Goal: Task Accomplishment & Management: Use online tool/utility

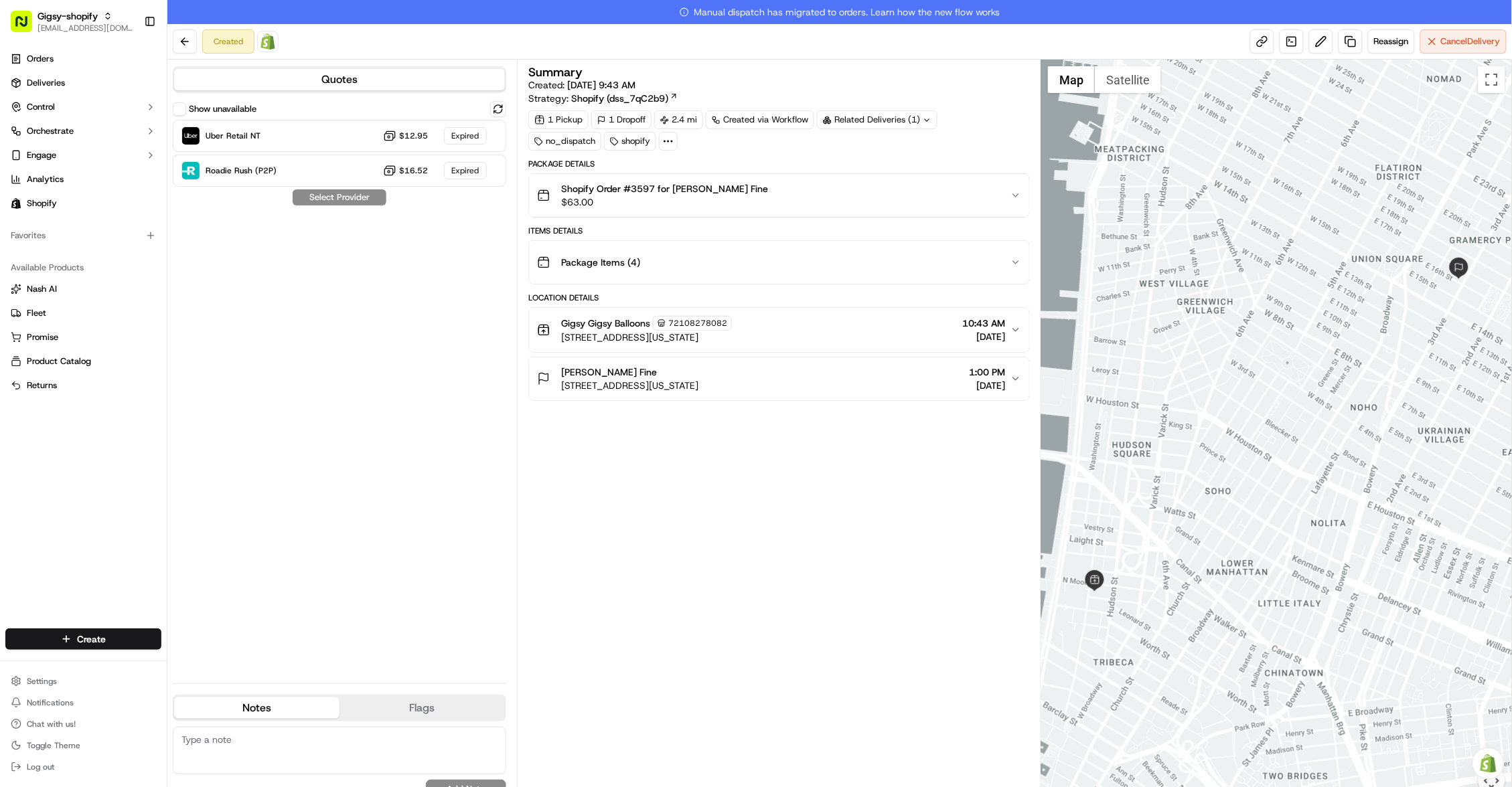
click at [1006, 329] on div "Gigsy Gigsy Balloons 72108278082 375 Greenwich Street, New York, NY 10013, US 1…" at bounding box center [773, 330] width 473 height 28
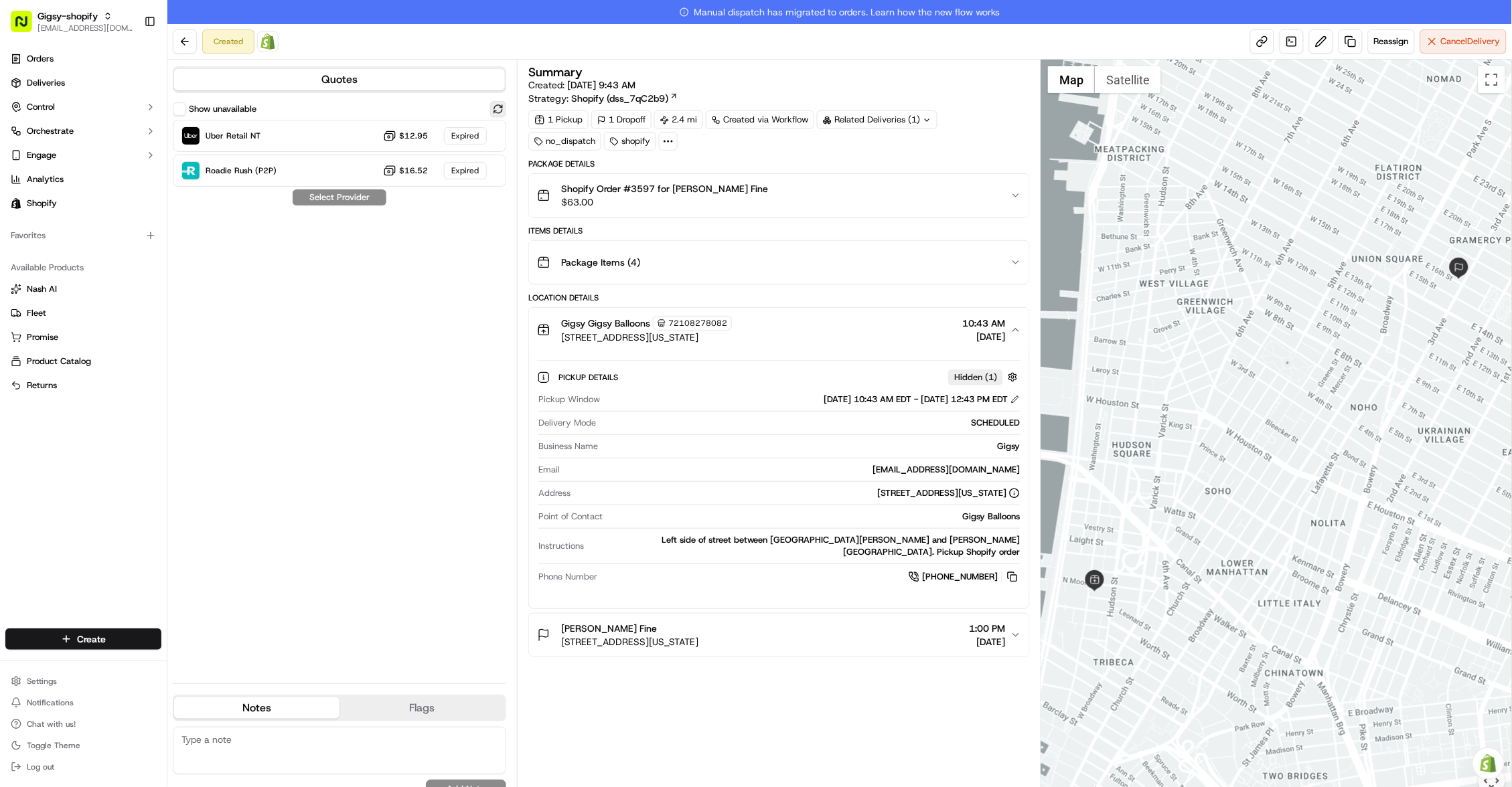
click at [502, 109] on button at bounding box center [498, 109] width 16 height 16
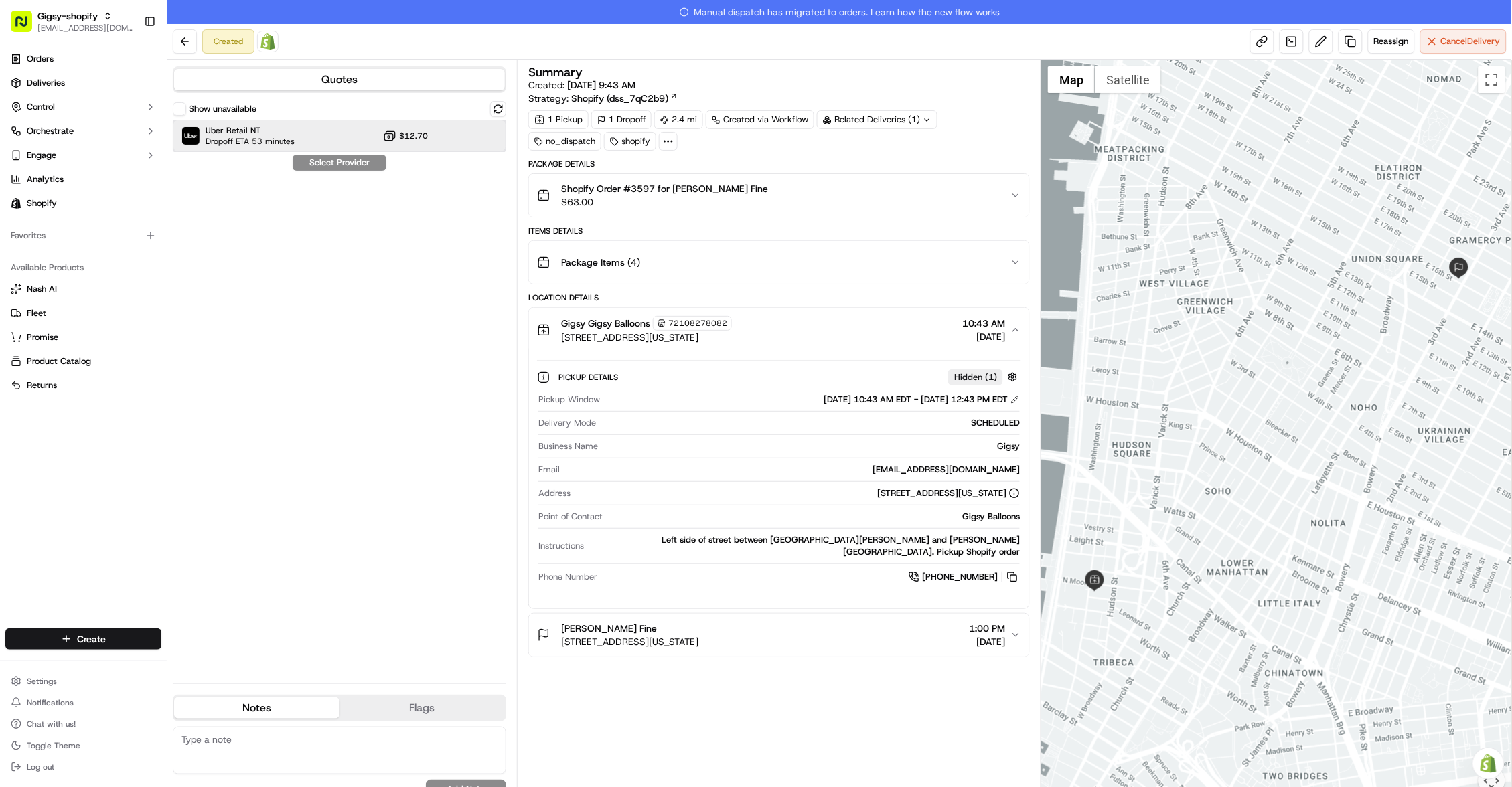
click at [434, 132] on div "Uber Retail NT Dropoff ETA 53 minutes $12.70" at bounding box center [339, 136] width 333 height 32
click at [352, 154] on button "Assign Provider" at bounding box center [339, 162] width 95 height 16
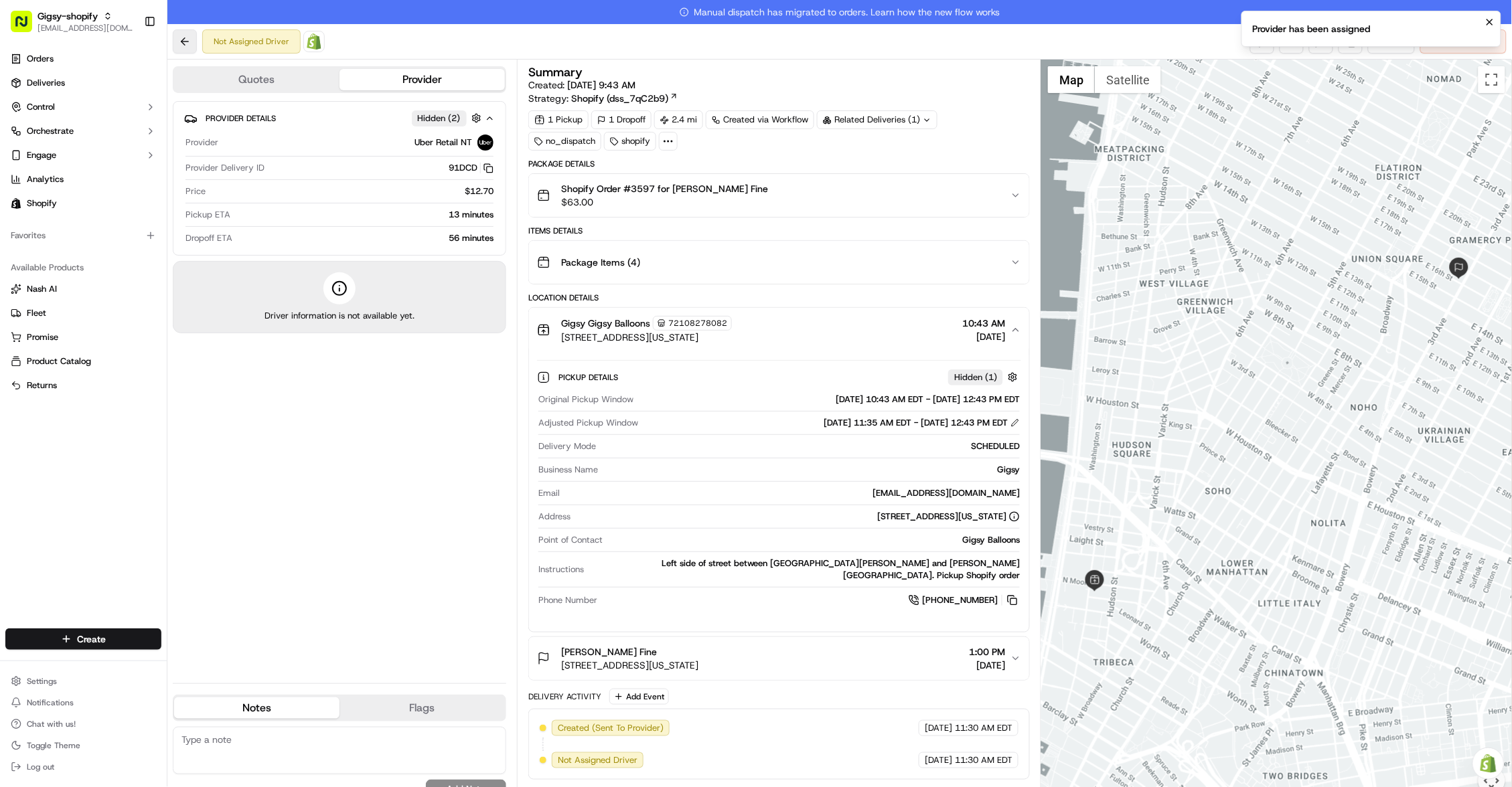
click at [179, 40] on button at bounding box center [185, 41] width 24 height 24
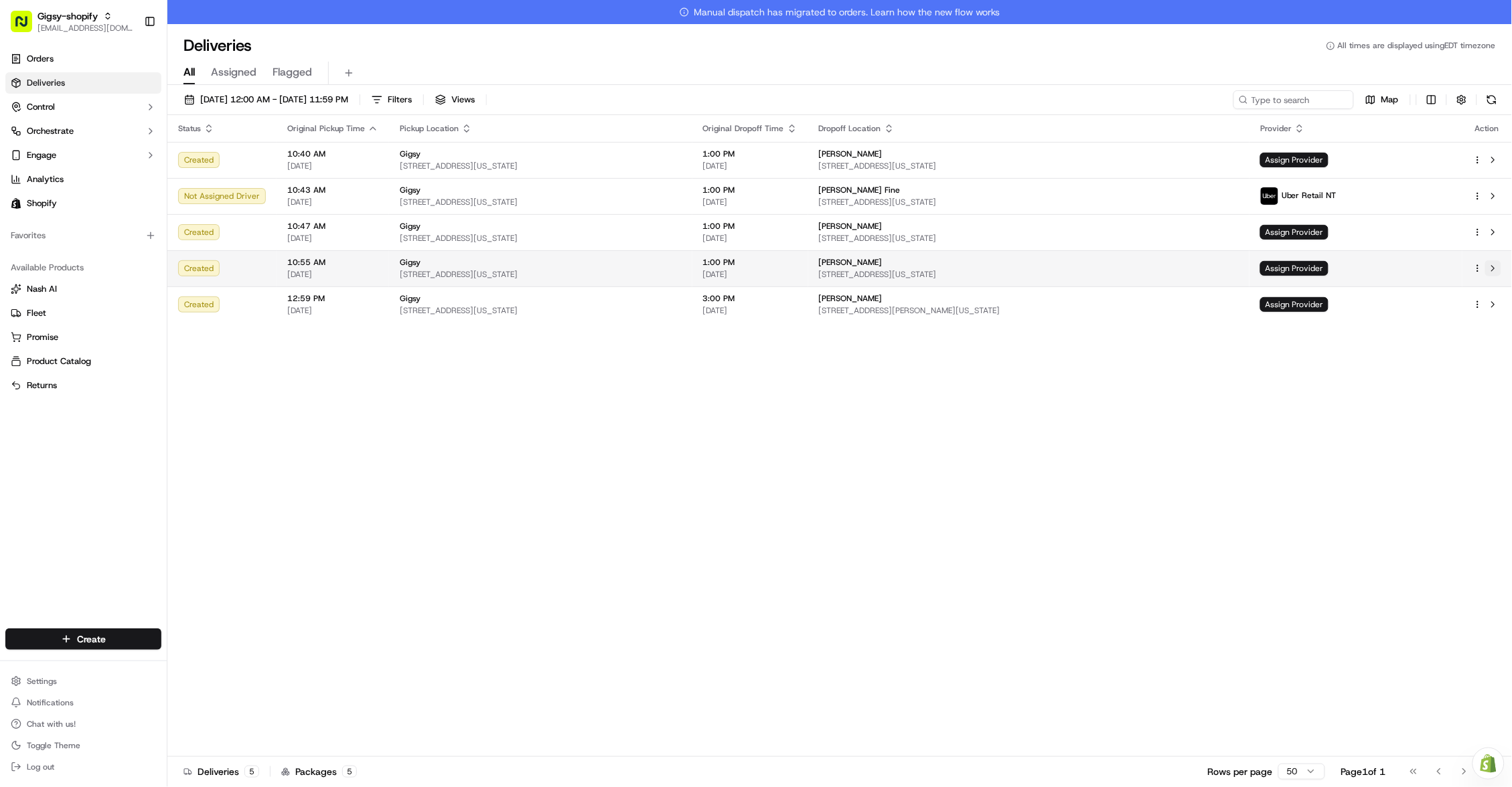
click at [1493, 270] on button at bounding box center [1493, 268] width 16 height 16
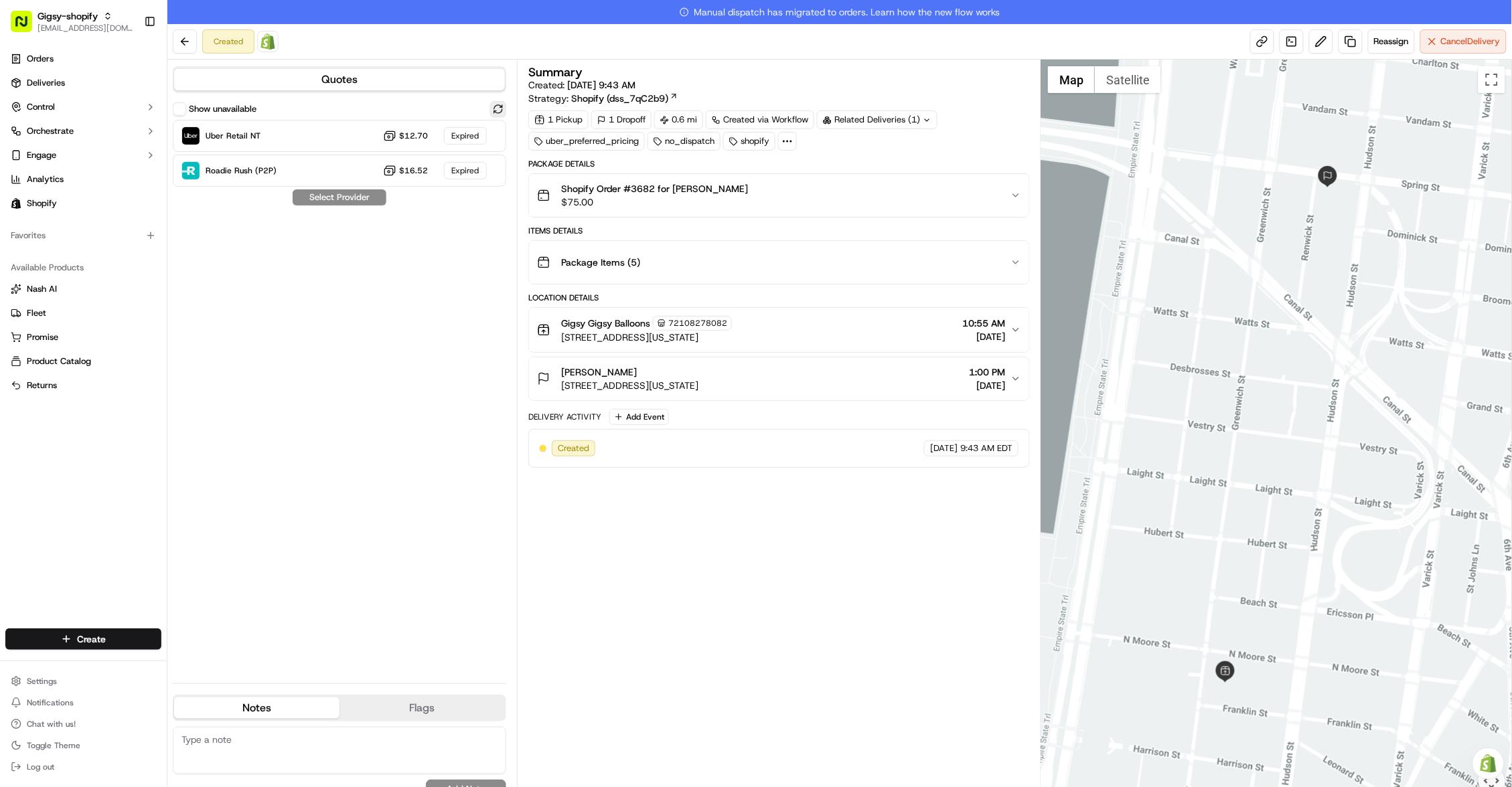
click at [496, 111] on button at bounding box center [498, 109] width 16 height 16
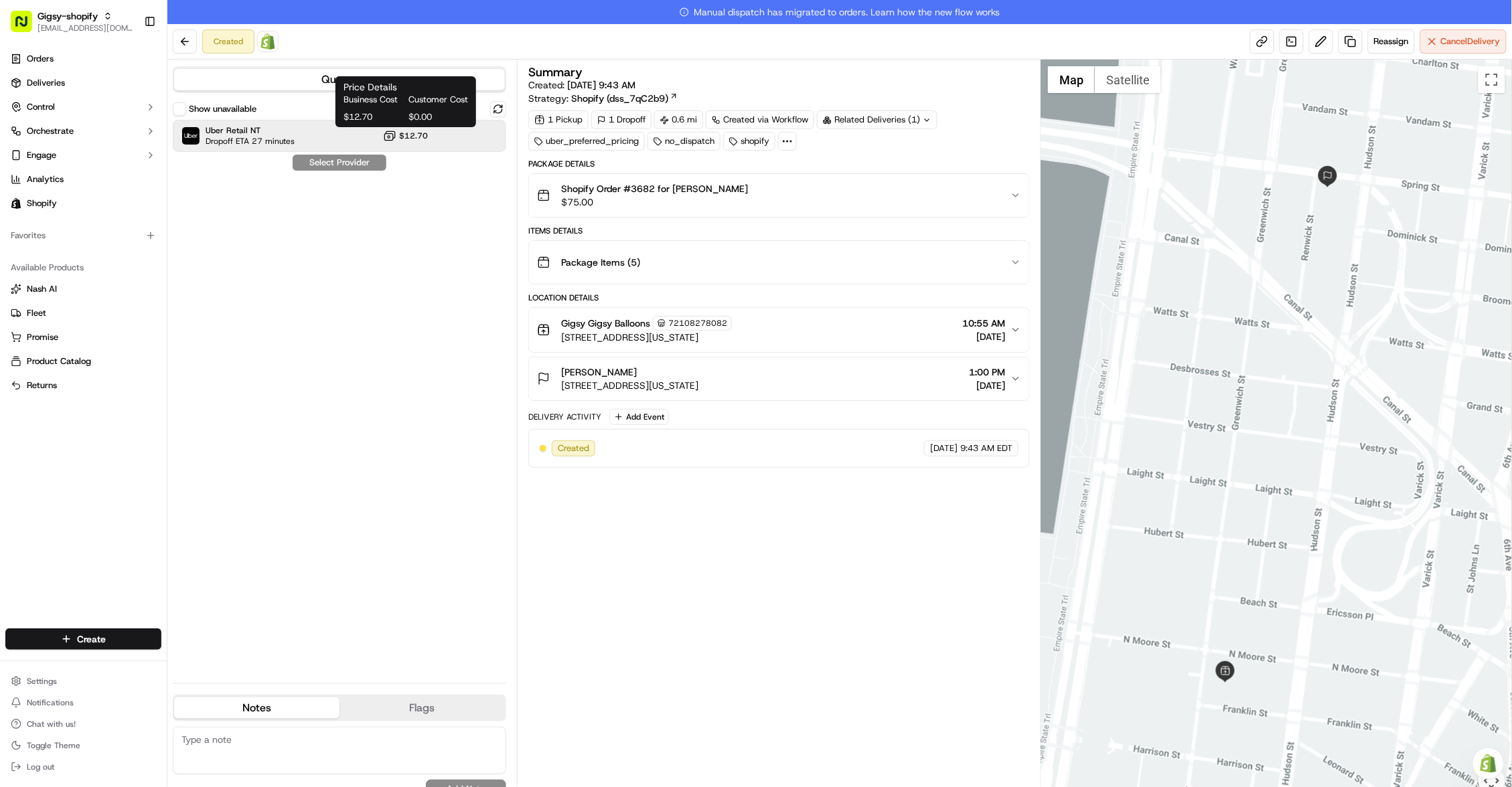
click at [404, 132] on span "$12.70" at bounding box center [413, 136] width 29 height 11
click at [375, 162] on button "Assign Provider" at bounding box center [339, 162] width 95 height 16
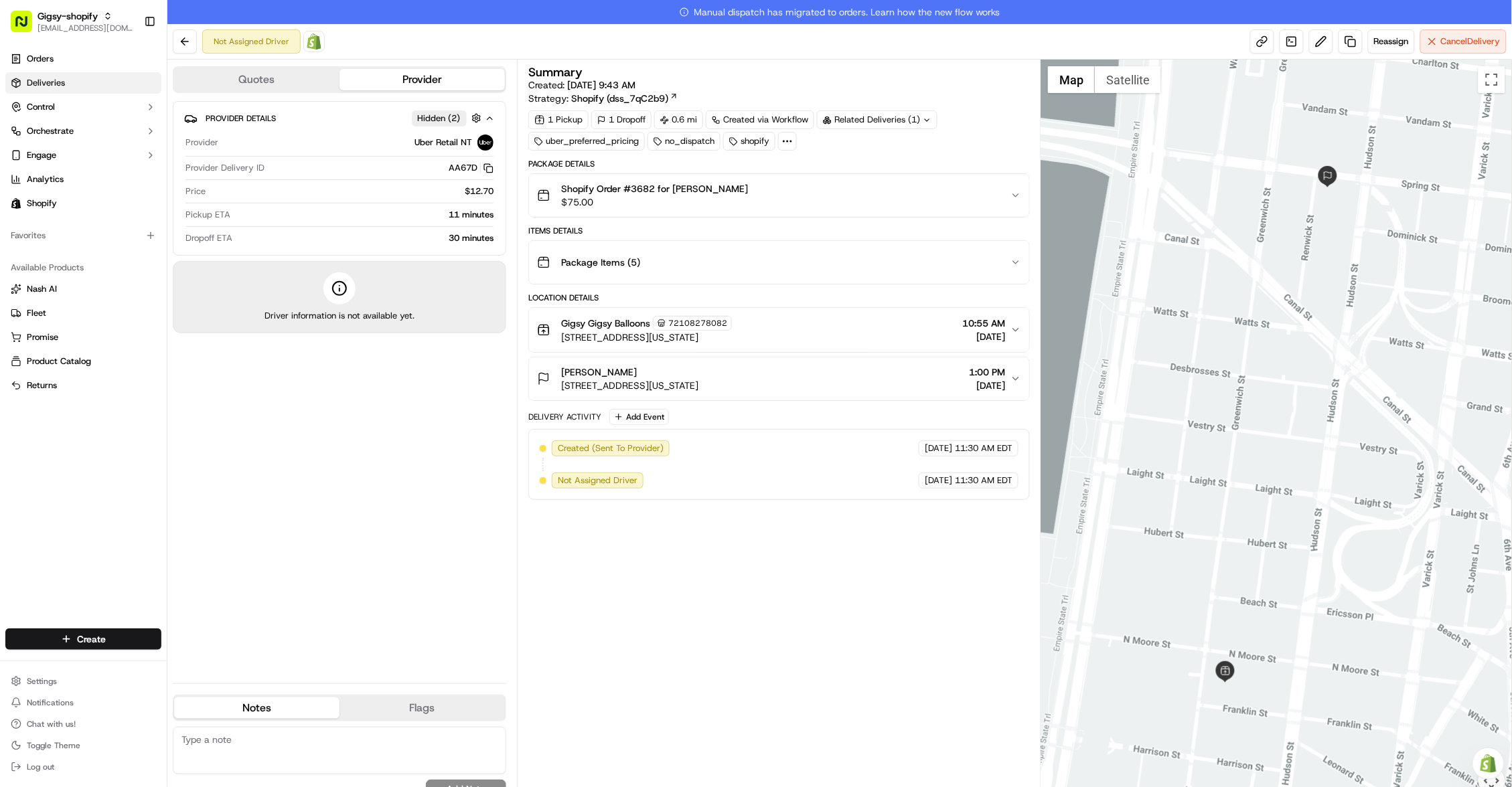
click at [78, 86] on link "Deliveries" at bounding box center [83, 83] width 156 height 21
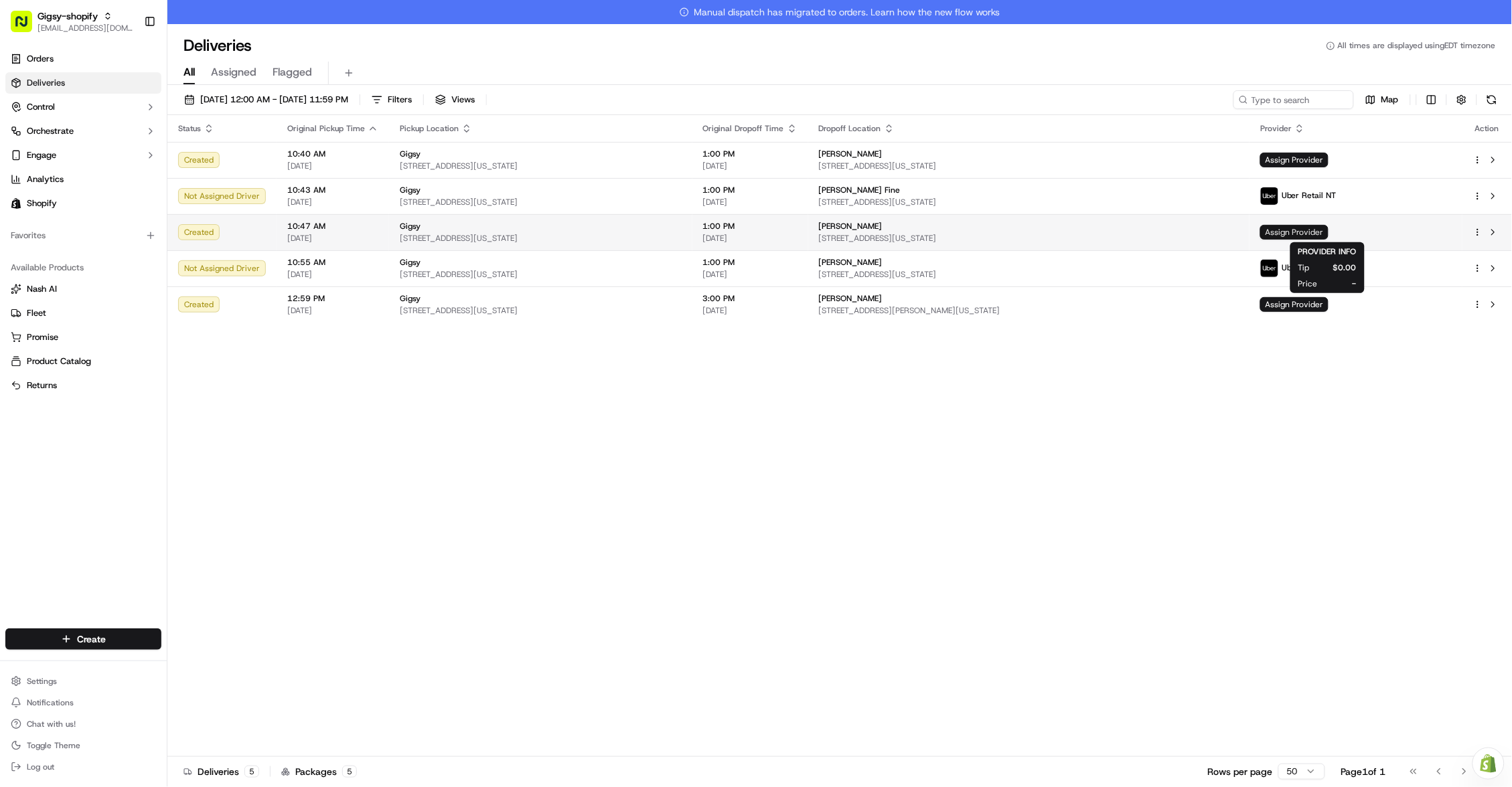
click at [1328, 230] on span "Assign Provider" at bounding box center [1293, 232] width 68 height 14
click at [1497, 233] on button at bounding box center [1493, 232] width 16 height 16
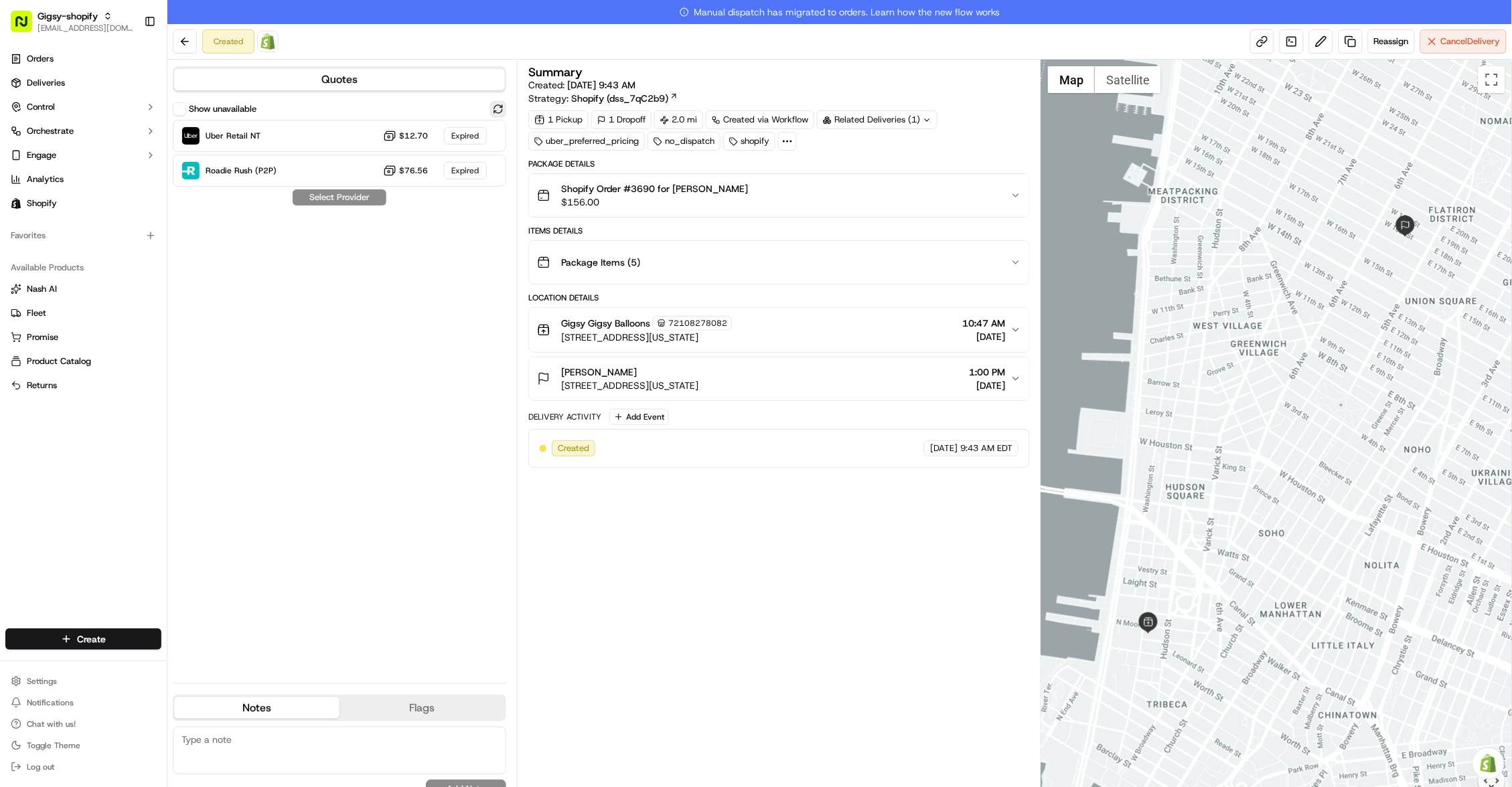
click at [505, 112] on button at bounding box center [498, 109] width 16 height 16
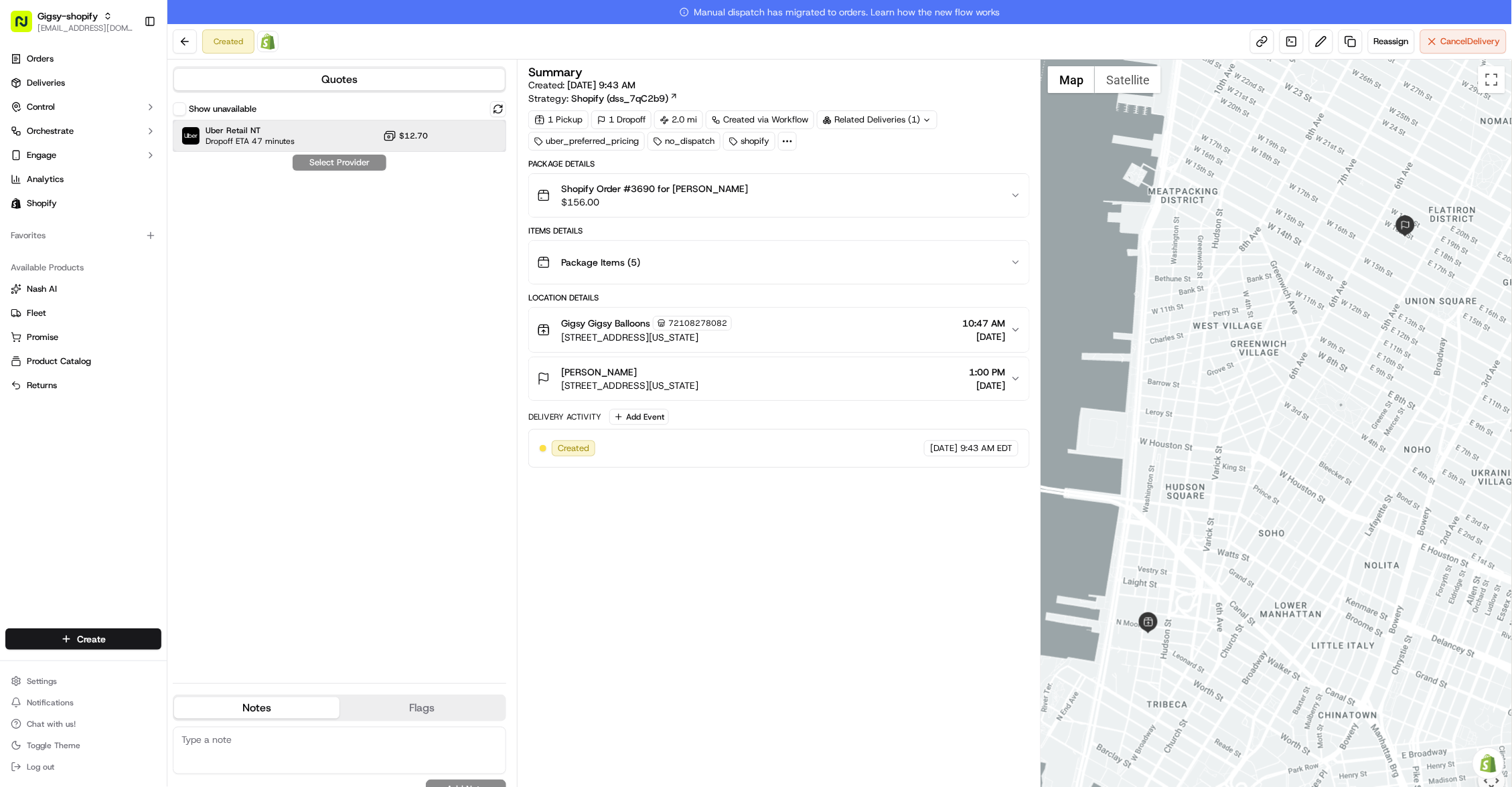
click at [430, 132] on div "Uber Retail NT Dropoff ETA 47 minutes $12.70" at bounding box center [339, 136] width 333 height 32
click at [369, 157] on button "Assign Provider" at bounding box center [339, 162] width 95 height 16
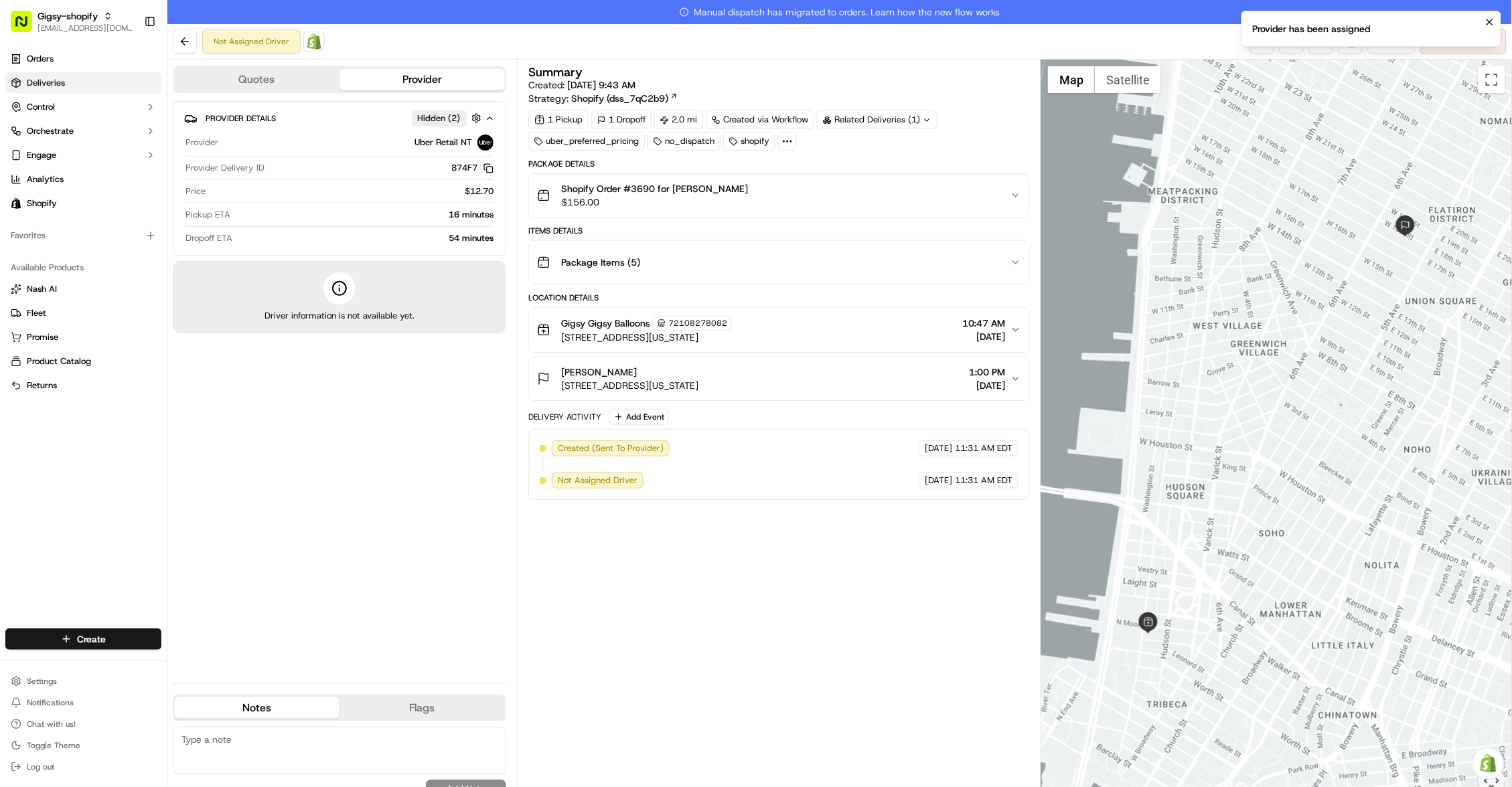
click at [74, 86] on link "Deliveries" at bounding box center [83, 83] width 156 height 21
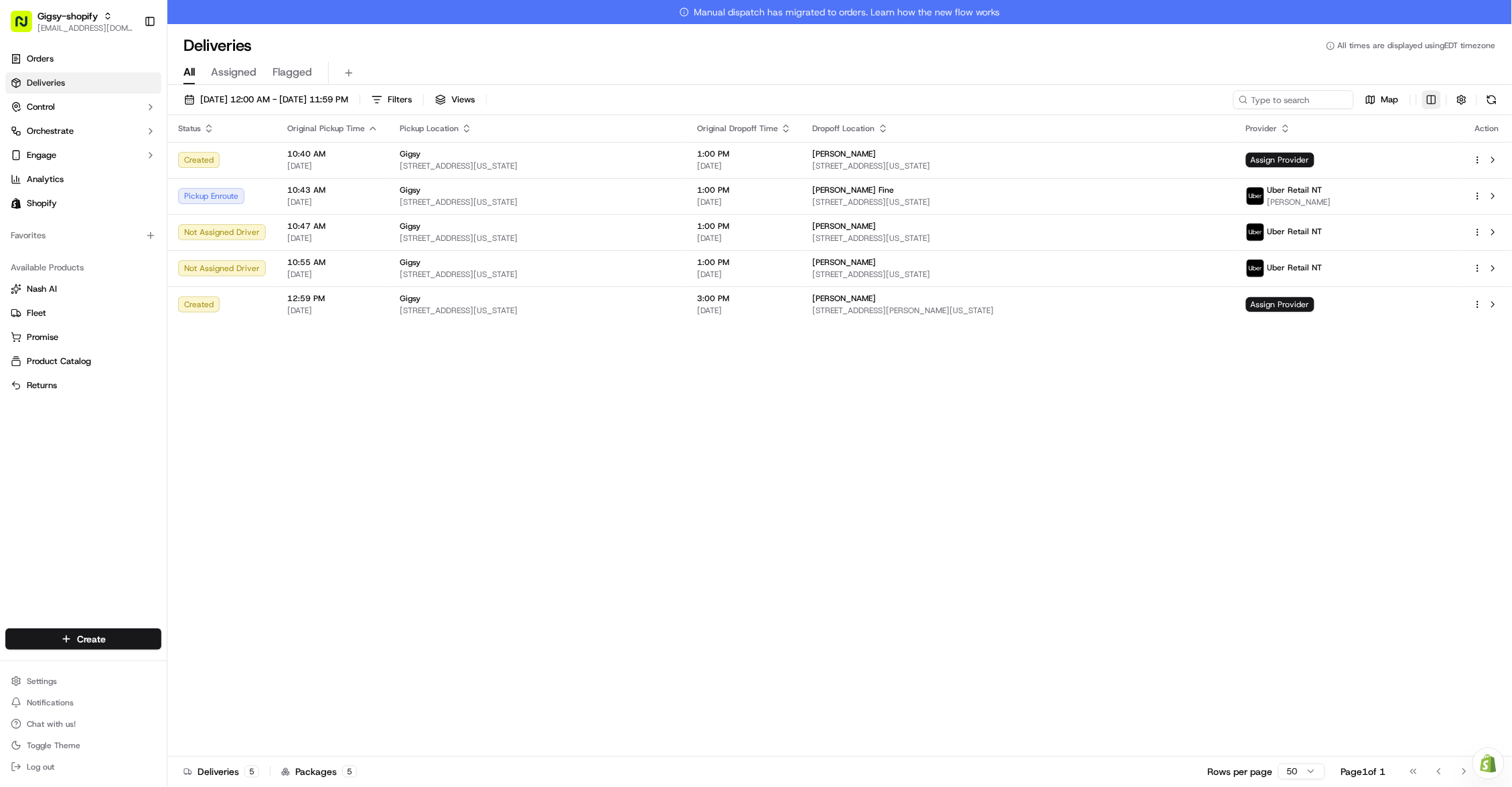
click at [1435, 108] on html "Gigsy-shopify hello@getgigsy.com Toggle Sidebar Orders Deliveries Control Orche…" at bounding box center [756, 393] width 1512 height 787
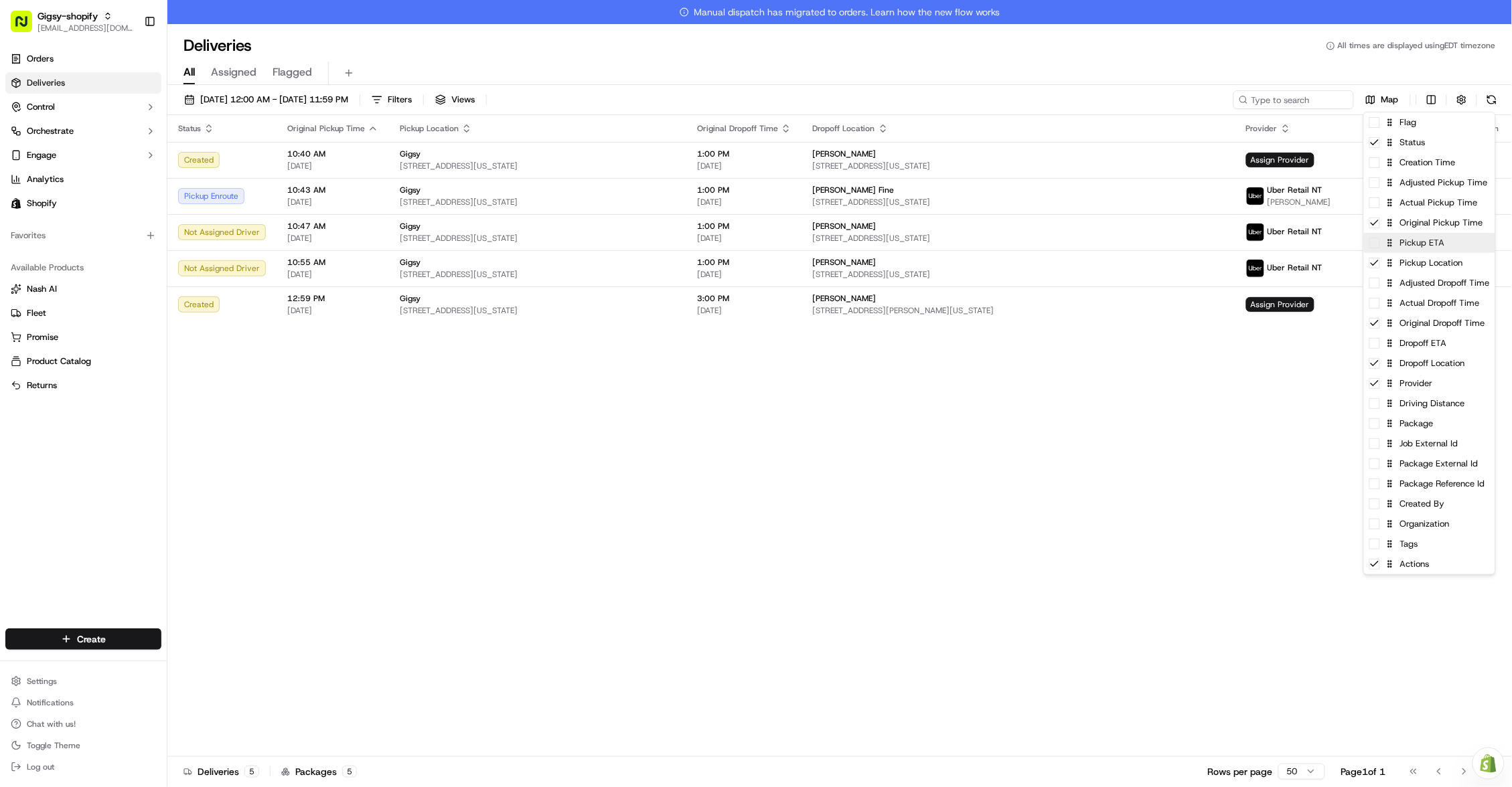
click at [1423, 239] on div "Pickup ETA" at bounding box center [1429, 243] width 132 height 20
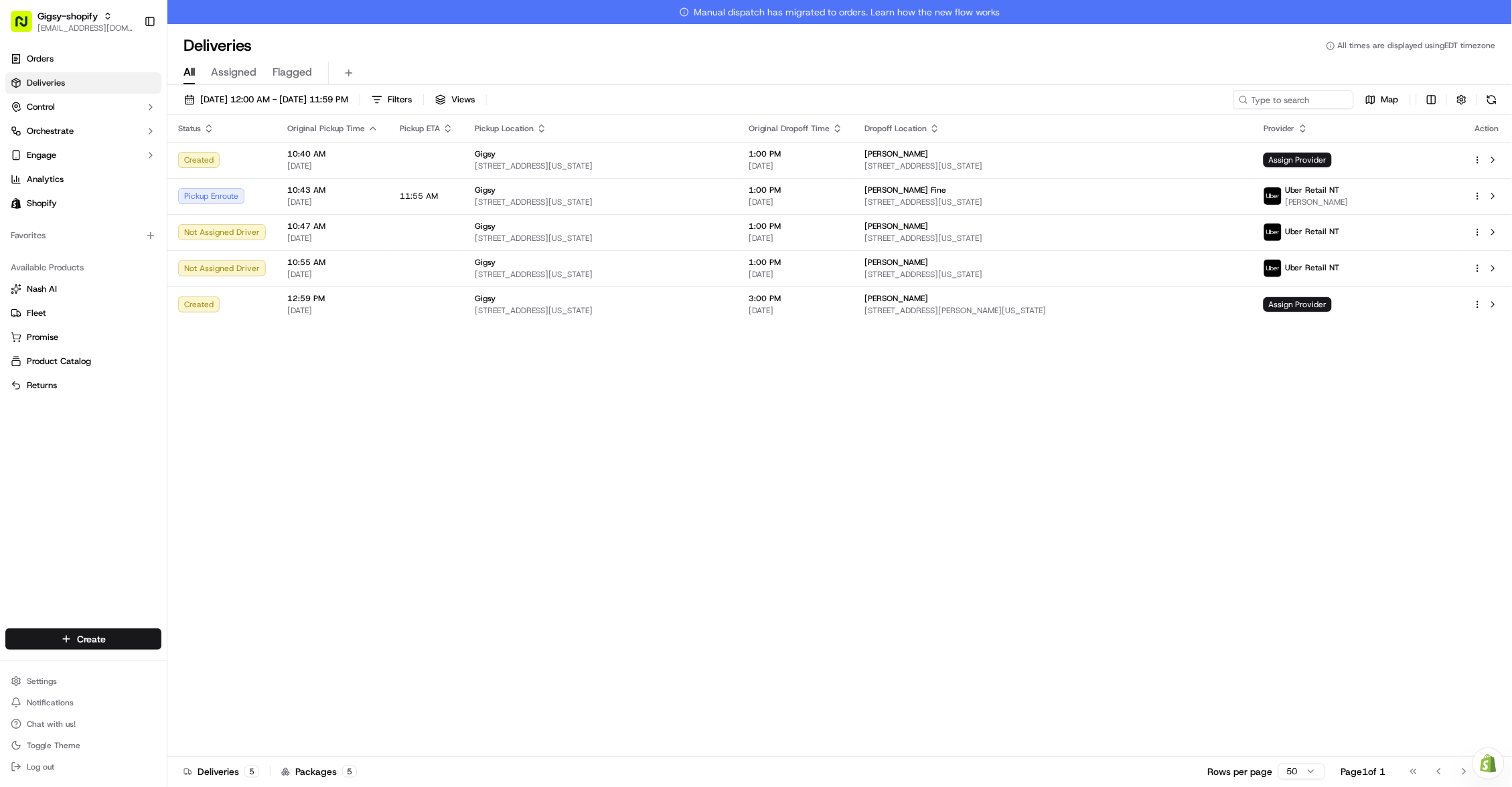
click at [980, 545] on html "Gigsy-shopify hello@getgigsy.com Toggle Sidebar Orders Deliveries Control Orche…" at bounding box center [756, 393] width 1512 height 787
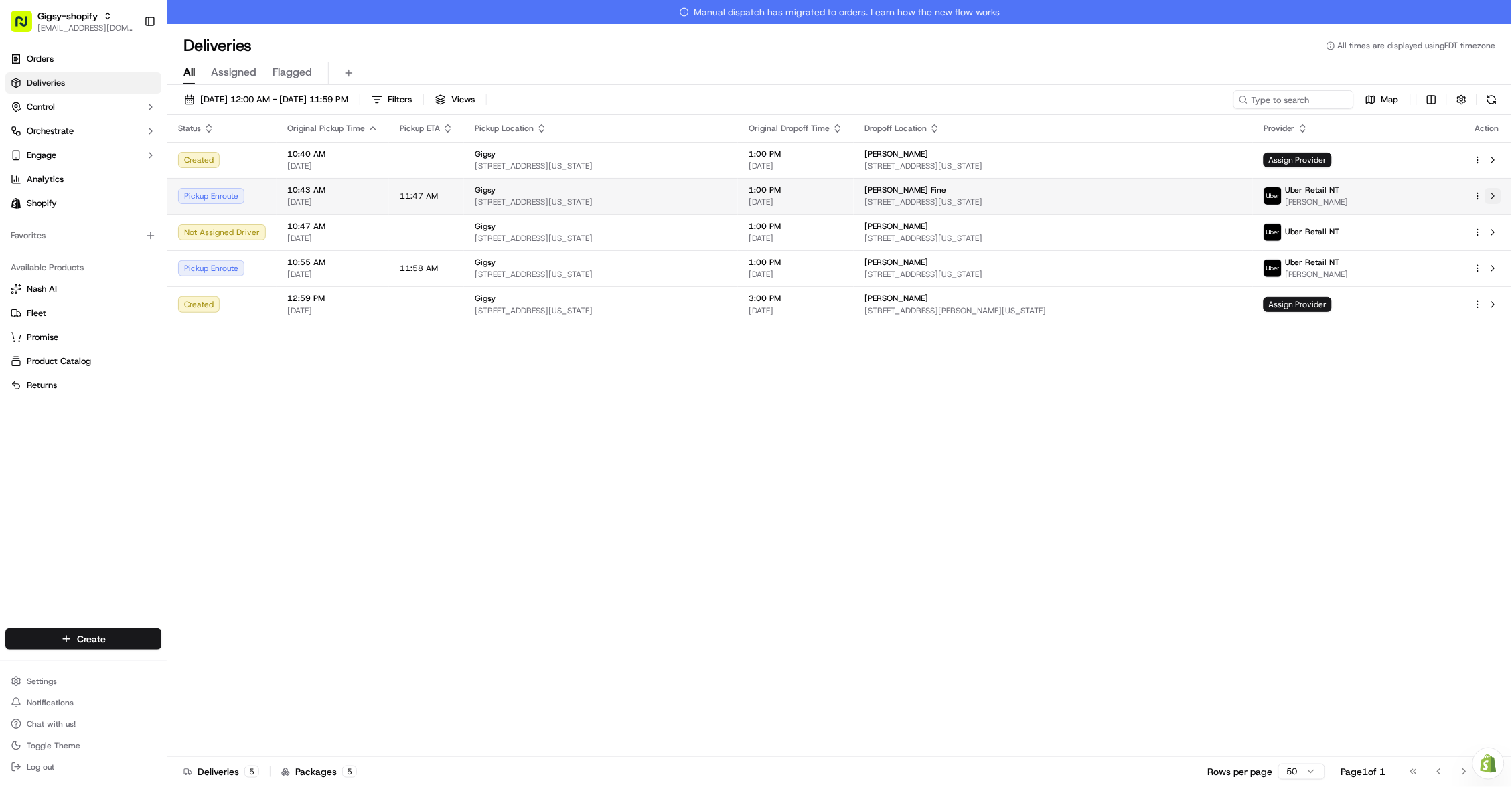
click at [1498, 196] on button at bounding box center [1493, 196] width 16 height 16
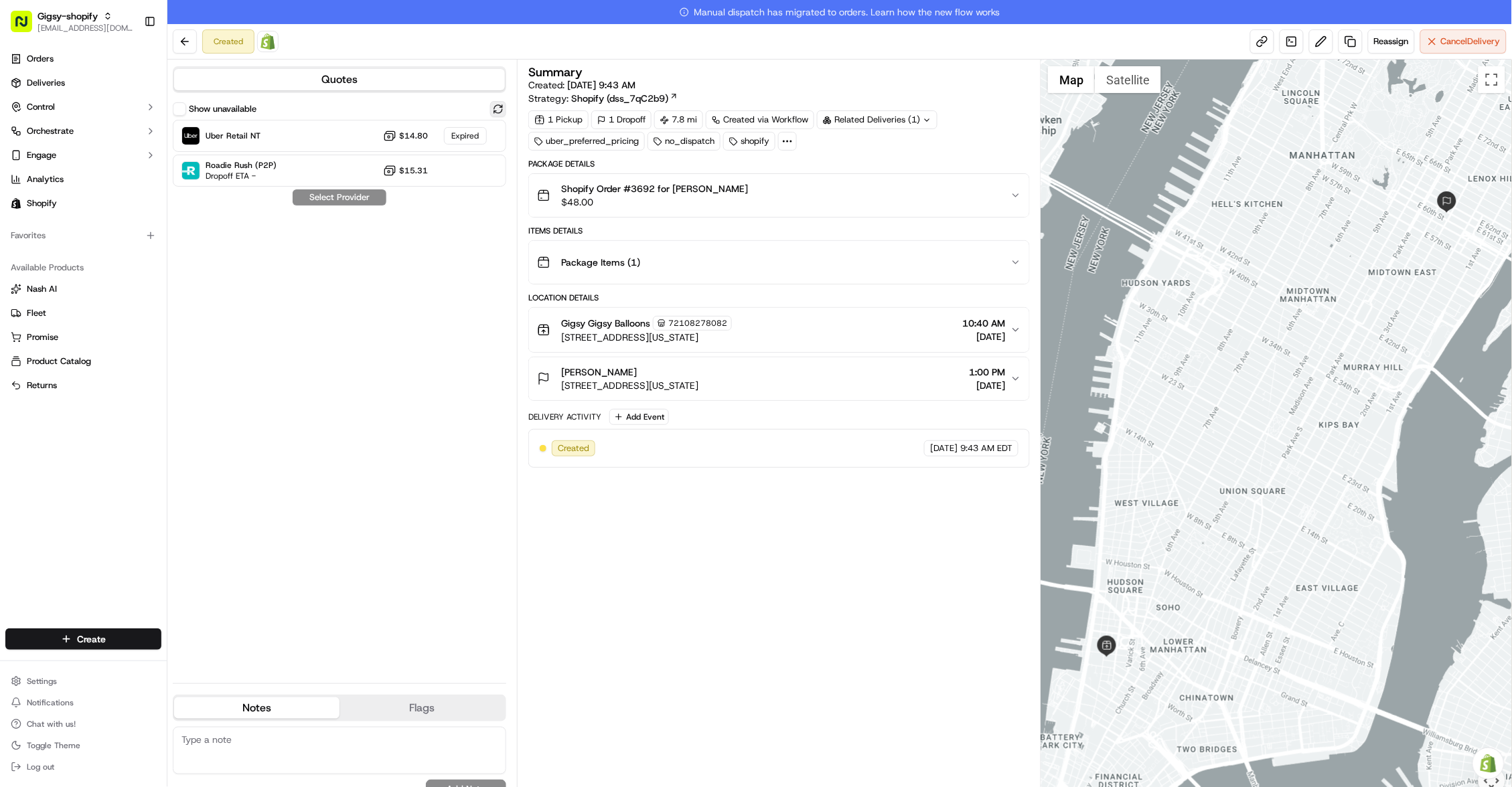
click at [503, 103] on button at bounding box center [498, 109] width 16 height 16
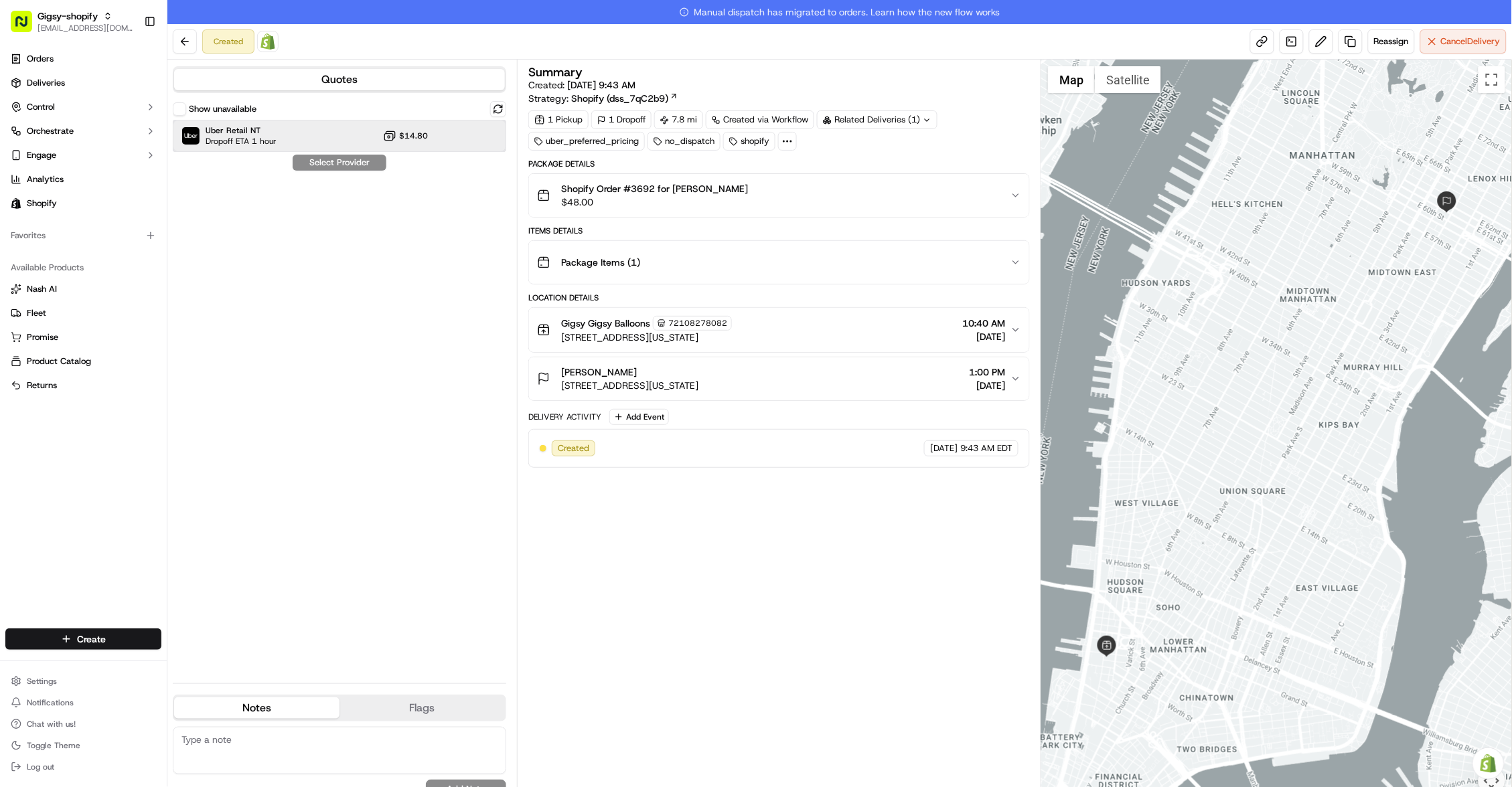
click at [479, 126] on div "Uber Retail NT Dropoff ETA 1 hour $14.80" at bounding box center [339, 136] width 333 height 32
click at [345, 163] on button "Assign Provider" at bounding box center [339, 162] width 95 height 16
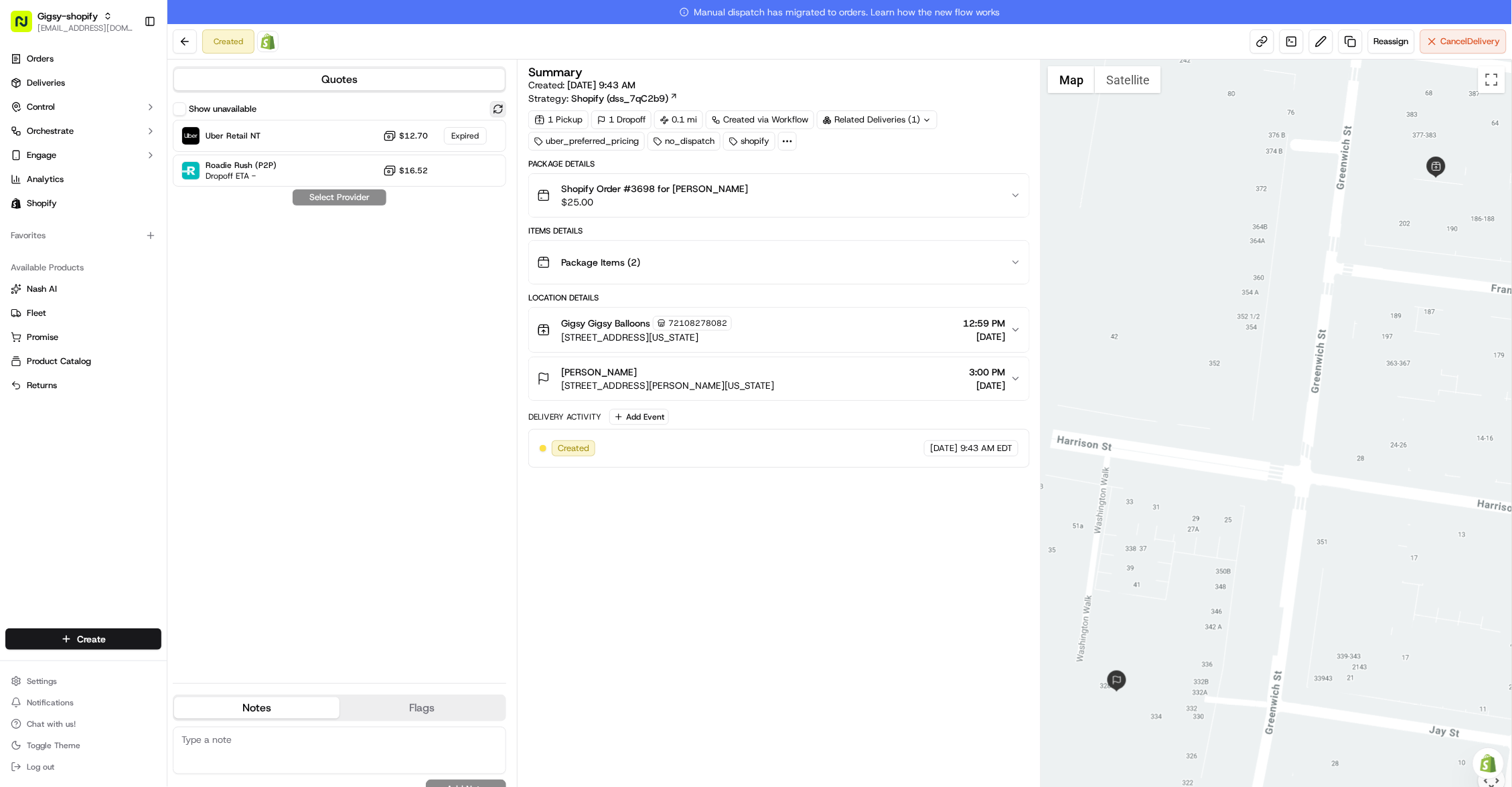
click at [500, 106] on button at bounding box center [498, 109] width 16 height 16
click at [481, 132] on div "Uber Retail NT Dropoff ETA 21 minutes $12.70" at bounding box center [339, 136] width 333 height 32
click at [370, 199] on button "Assign Provider" at bounding box center [339, 197] width 95 height 16
